Goal: Find specific page/section: Find specific page/section

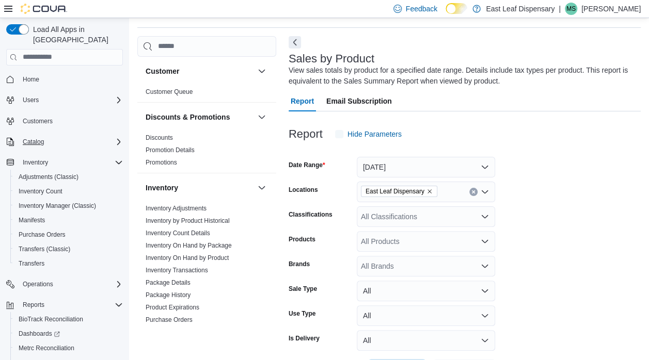
scroll to position [35, 0]
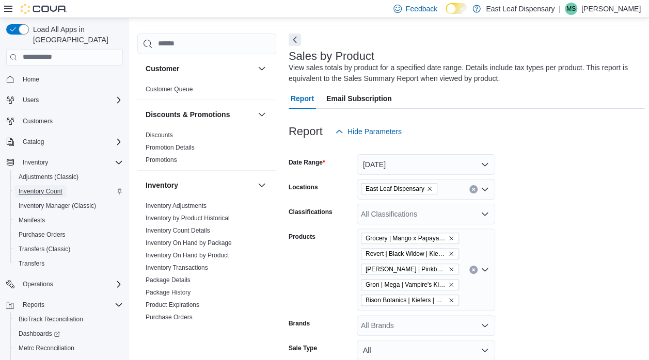
click at [41, 187] on span "Inventory Count" at bounding box center [41, 191] width 44 height 8
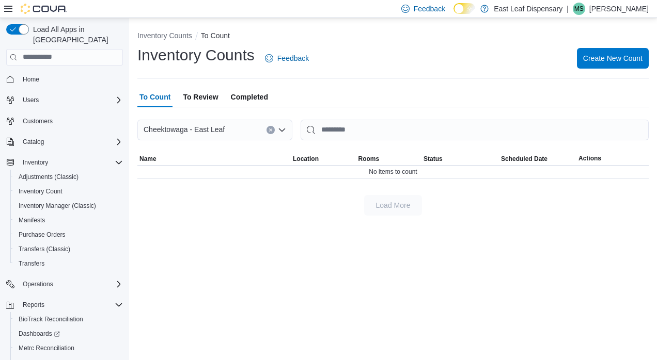
click at [245, 99] on span "Completed" at bounding box center [249, 97] width 37 height 21
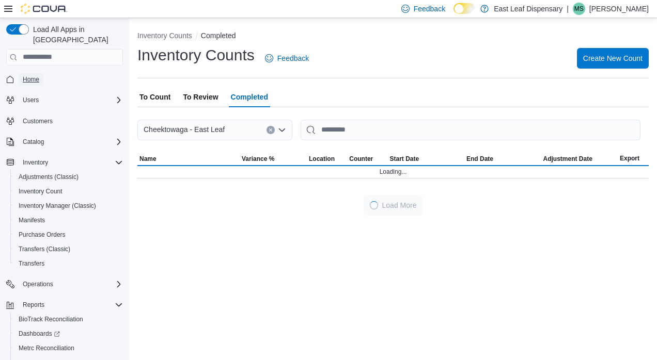
click at [38, 73] on span "Home" at bounding box center [31, 79] width 17 height 12
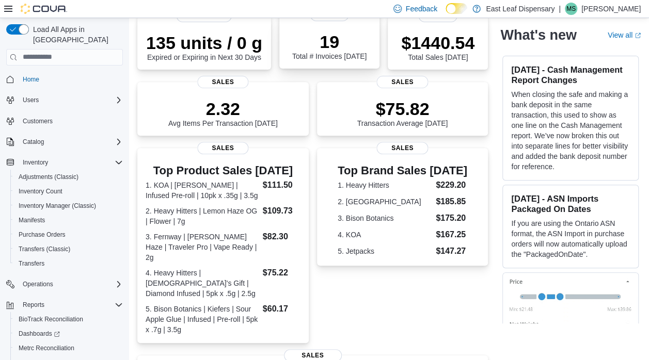
scroll to position [165, 0]
